Goal: Complete application form

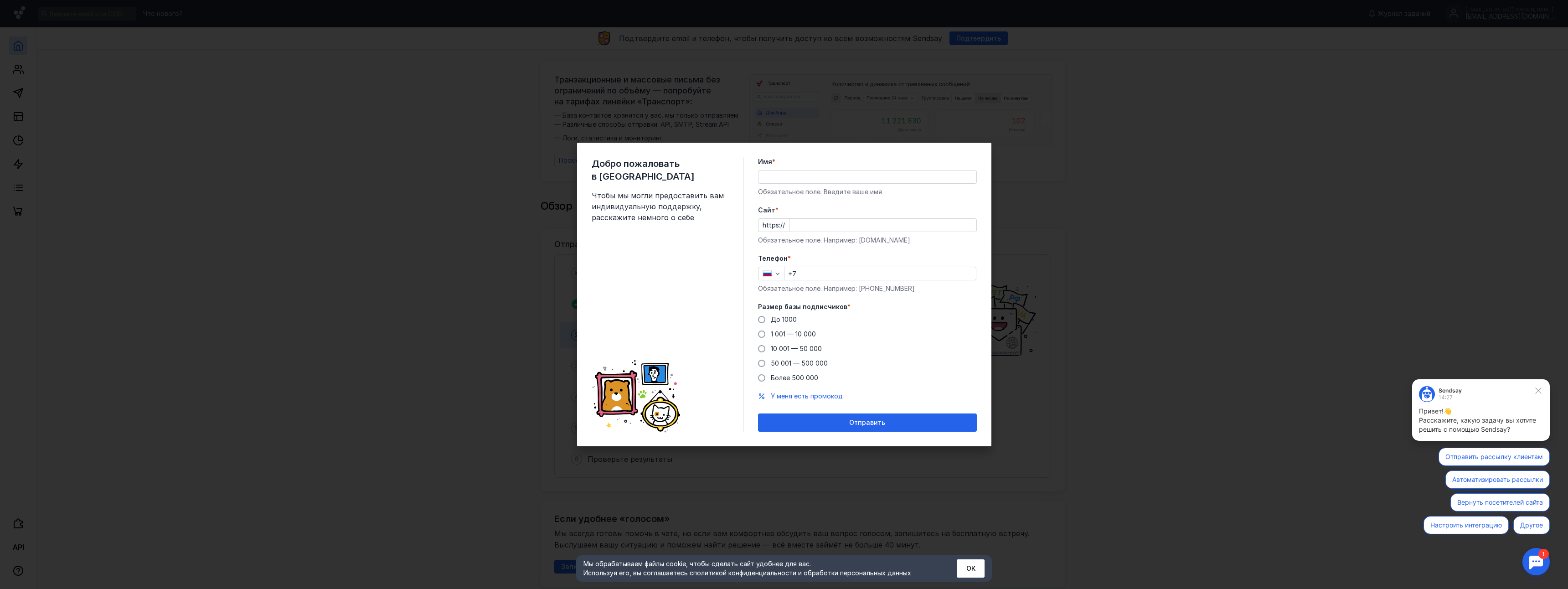
click at [801, 182] on input "Имя *" at bounding box center [867, 177] width 218 height 13
type input "[PERSON_NAME]"
click at [925, 221] on input "Cайт *" at bounding box center [882, 225] width 187 height 13
click at [1262, 292] on div "Добро пожаловать в Sendsay Чтобы мы могли предоставить вам индивидуальную подде…" at bounding box center [784, 294] width 1568 height 589
click at [1540, 388] on icon at bounding box center [1538, 391] width 8 height 8
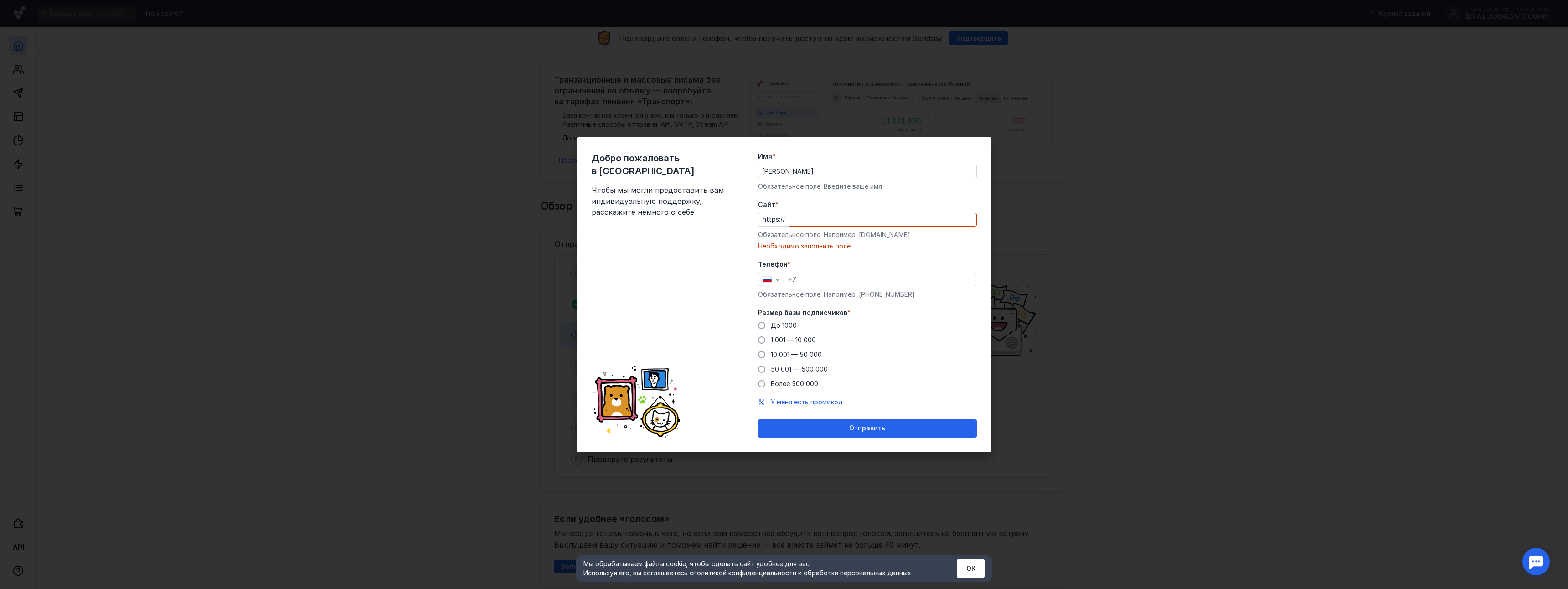
click at [812, 221] on input "Cайт *" at bounding box center [882, 220] width 187 height 13
paste input "[DOMAIN_NAME][URL]"
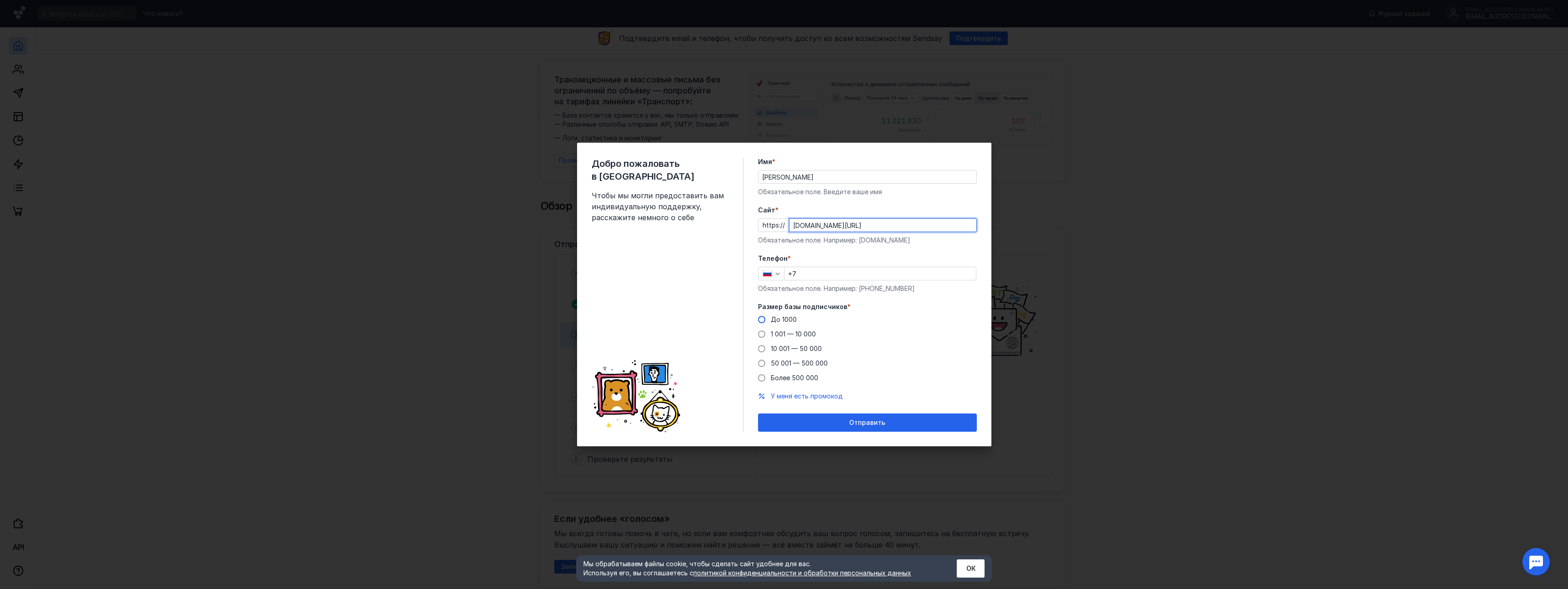
type input "[DOMAIN_NAME][URL]"
click at [785, 319] on span "До 1000" at bounding box center [783, 320] width 26 height 8
click at [0, 0] on input "До 1000" at bounding box center [0, 0] width 0 height 0
click at [833, 278] on input "+7" at bounding box center [880, 274] width 192 height 13
type input "[PHONE_NUMBER]"
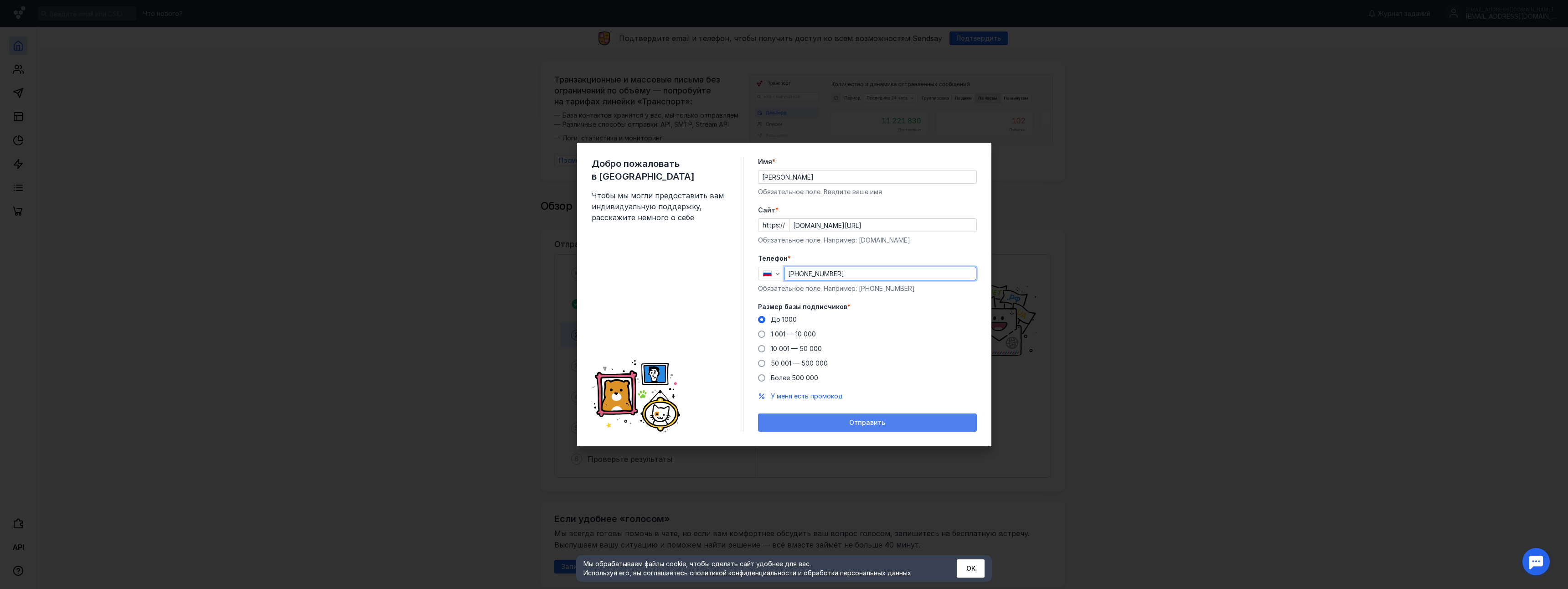
click at [914, 419] on div "Отправить" at bounding box center [868, 423] width 209 height 8
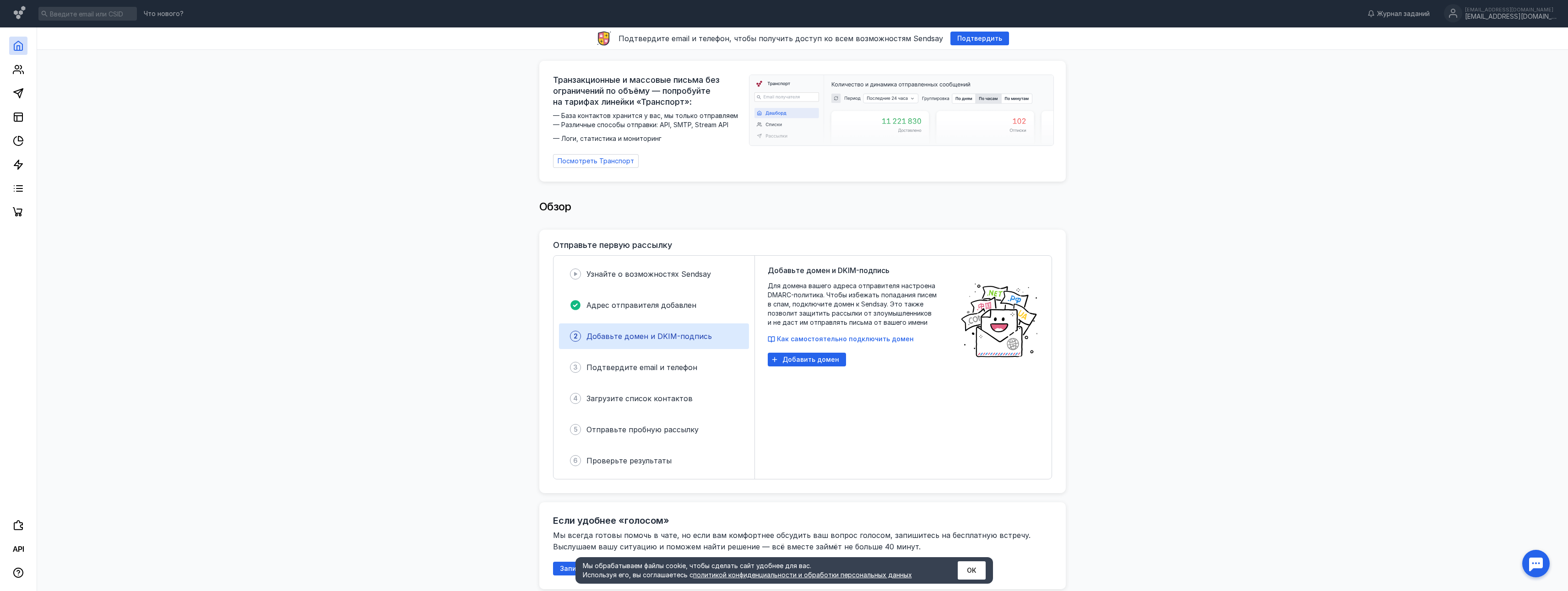
click at [25, 45] on link at bounding box center [18, 46] width 18 height 18
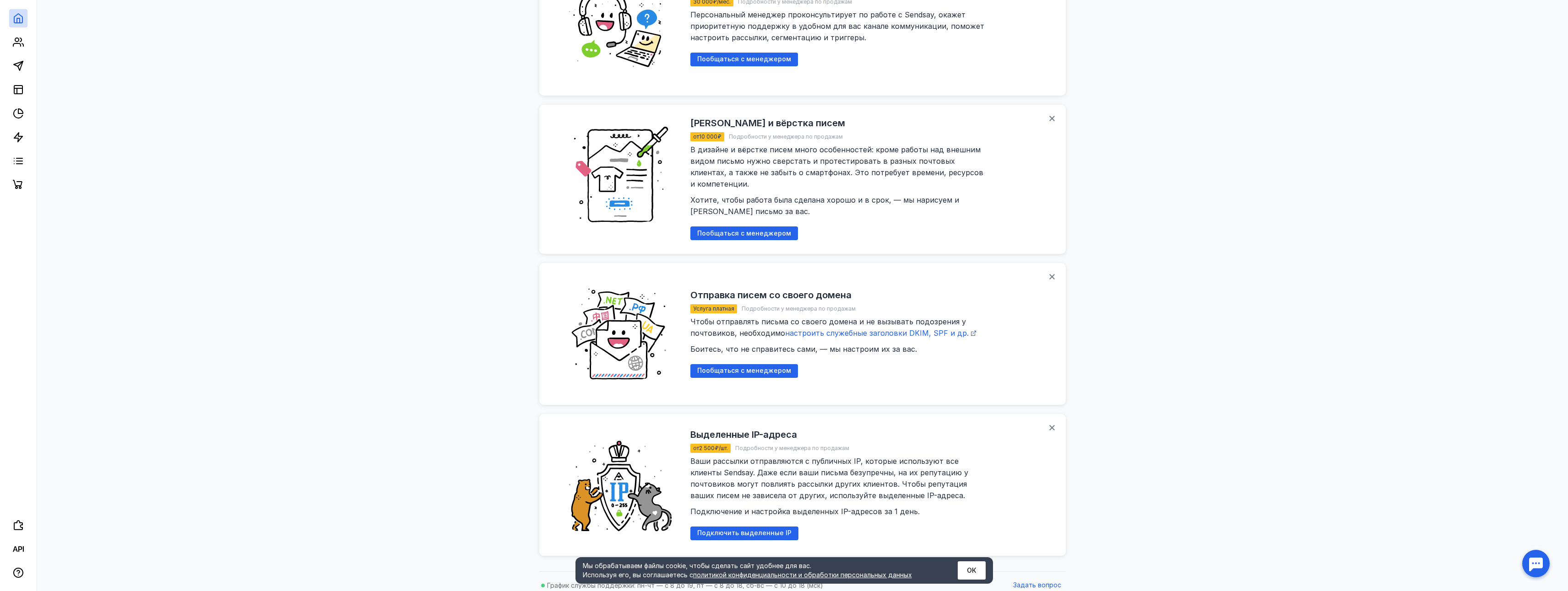
scroll to position [968, 0]
